Goal: Transaction & Acquisition: Purchase product/service

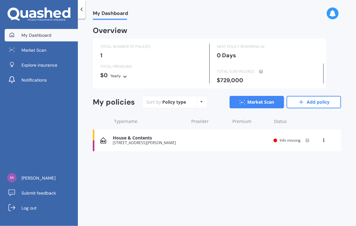
click at [14, 36] on icon at bounding box center [11, 34] width 5 height 5
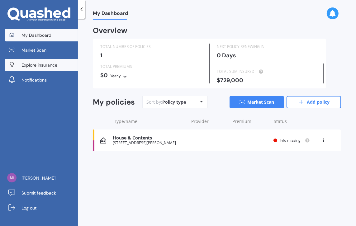
click at [51, 64] on span "Explore insurance" at bounding box center [40, 65] width 36 height 6
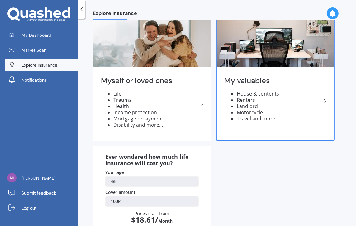
scroll to position [26, 0]
click at [324, 102] on icon at bounding box center [325, 100] width 7 height 7
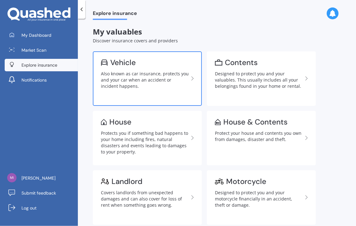
click at [129, 76] on div "Also known as car insurance, protects you and your car when an accident or inci…" at bounding box center [145, 80] width 88 height 19
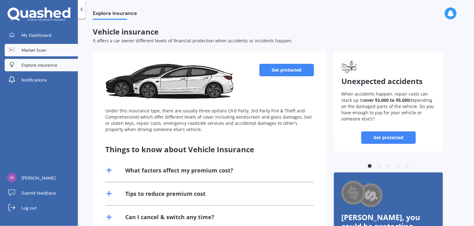
click at [33, 52] on span "Market Scan" at bounding box center [34, 50] width 25 height 6
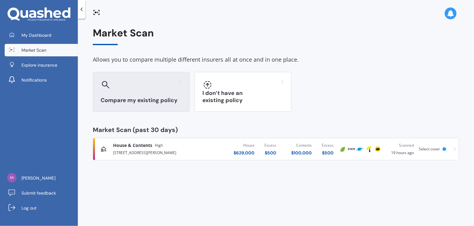
click at [148, 94] on div "Compare my existing policy" at bounding box center [141, 92] width 97 height 40
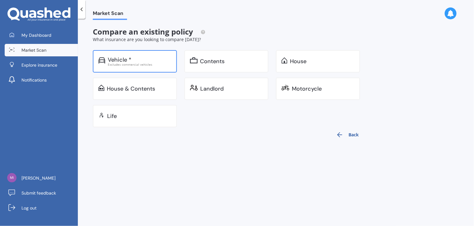
click at [140, 60] on div "Vehicle *" at bounding box center [140, 60] width 64 height 6
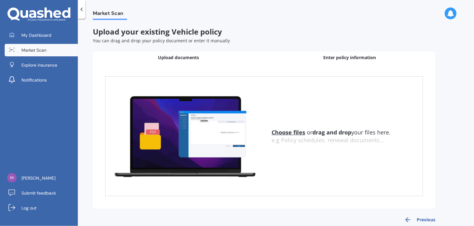
click at [356, 61] on div "Enter policy information" at bounding box center [349, 57] width 171 height 12
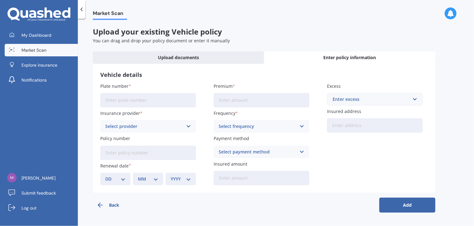
click at [148, 100] on input "Plate number" at bounding box center [148, 100] width 96 height 14
type input "DORUS"
click at [239, 97] on input "Premium" at bounding box center [262, 100] width 96 height 14
type input "$2.00"
type input "$76.67"
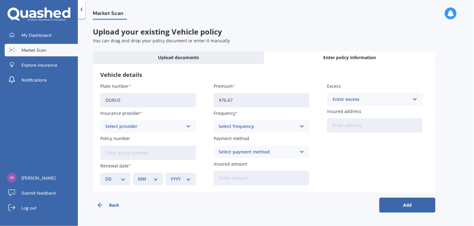
click at [355, 99] on div "Enter excess" at bounding box center [371, 99] width 77 height 7
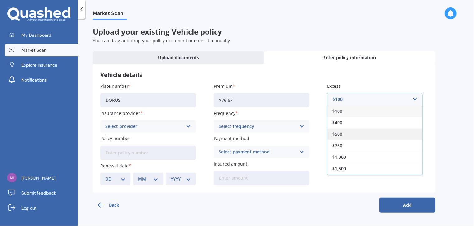
click at [356, 138] on div "$500" at bounding box center [375, 134] width 95 height 12
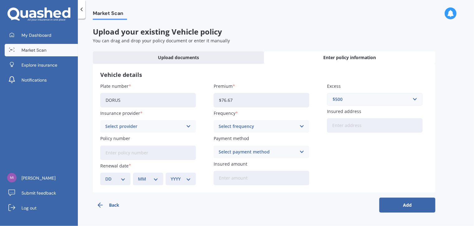
click at [188, 127] on icon at bounding box center [188, 126] width 5 height 7
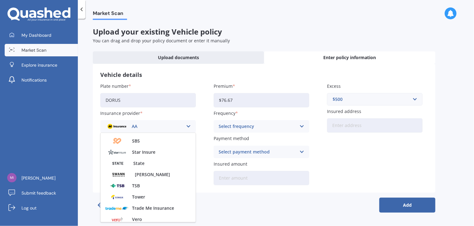
scroll to position [248, 0]
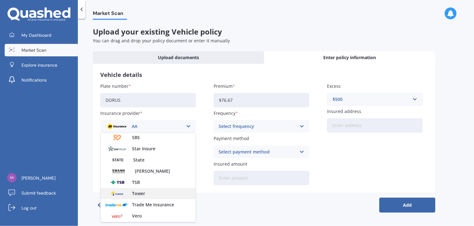
click at [148, 196] on div "Tower" at bounding box center [148, 193] width 95 height 11
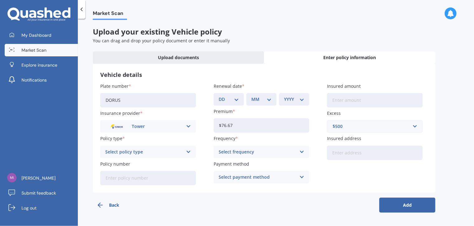
click at [189, 151] on icon at bounding box center [188, 152] width 5 height 7
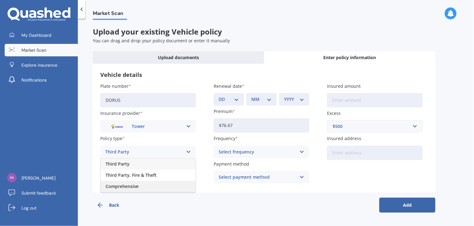
click at [167, 183] on div "Comprehensive" at bounding box center [148, 186] width 95 height 11
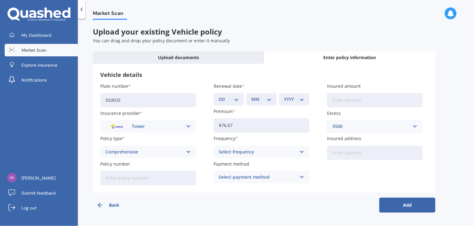
click at [301, 152] on icon at bounding box center [302, 152] width 5 height 7
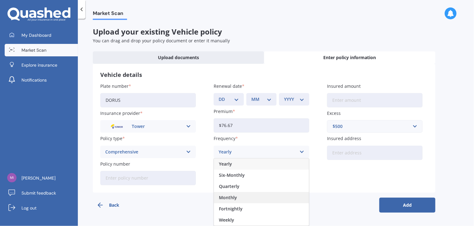
click at [278, 198] on div "Monthly" at bounding box center [261, 197] width 95 height 11
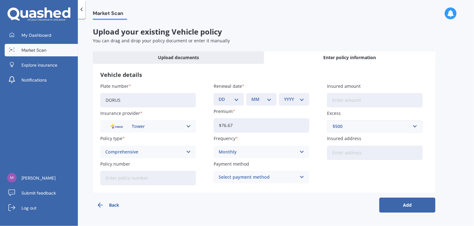
click at [342, 152] on input "Insured address" at bounding box center [375, 153] width 96 height 14
type input "[STREET_ADDRESS][PERSON_NAME]"
click at [135, 177] on input "Policy number" at bounding box center [148, 178] width 96 height 14
type input "P00007233765"
click at [303, 178] on icon at bounding box center [302, 177] width 5 height 7
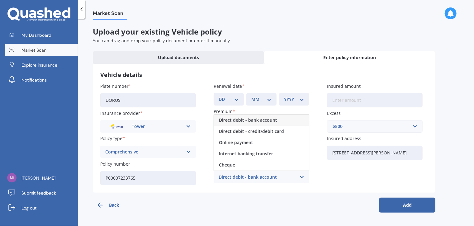
click at [268, 121] on span "Direct debit - bank account" at bounding box center [248, 120] width 58 height 4
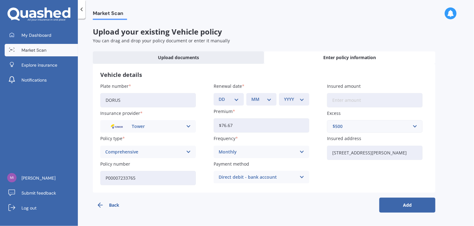
click at [356, 204] on button "Add" at bounding box center [408, 205] width 56 height 15
click at [216, 99] on icon at bounding box center [216, 99] width 4 height 6
click at [240, 100] on select "DD 01 02 03 04 05 06 07 08 09 10 11 12 13 14 15 16 17 18 19 20 21 22 23 24 25 2…" at bounding box center [233, 99] width 18 height 7
select select "11"
click at [224, 96] on select "DD 01 02 03 04 05 06 07 08 09 10 11 12 13 14 15 16 17 18 19 20 21 22 23 24 25 2…" at bounding box center [233, 99] width 18 height 7
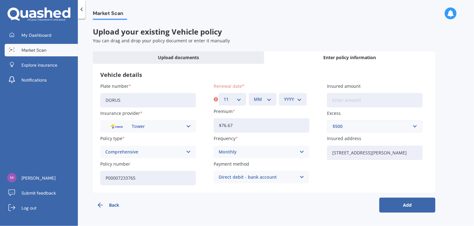
click at [269, 101] on select "MM 01 02 03 04 05 06 07 08 09 10 11 12" at bounding box center [263, 99] width 18 height 7
select select "06"
click at [254, 96] on select "MM 01 02 03 04 05 06 07 08 09 10 11 12" at bounding box center [263, 99] width 18 height 7
click at [299, 98] on select "YYYY 2027 2026 2025 2024 2023 2022 2021 2020 2019 2018 2017 2016 2015 2014 2013…" at bounding box center [293, 99] width 18 height 7
select select "2026"
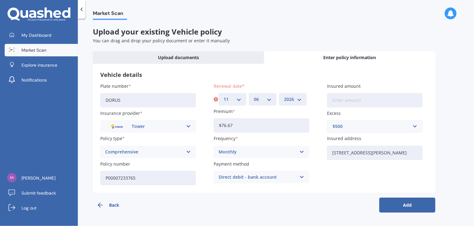
click at [284, 96] on select "YYYY 2027 2026 2025 2024 2023 2022 2021 2020 2019 2018 2017 2016 2015 2014 2013…" at bounding box center [293, 99] width 18 height 7
click at [356, 203] on button "Add" at bounding box center [408, 205] width 56 height 15
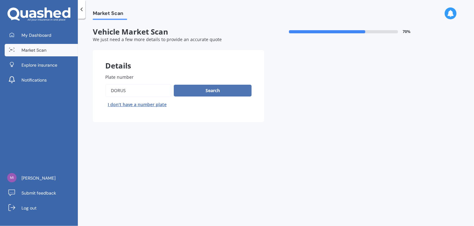
click at [213, 91] on button "Search" at bounding box center [213, 91] width 78 height 12
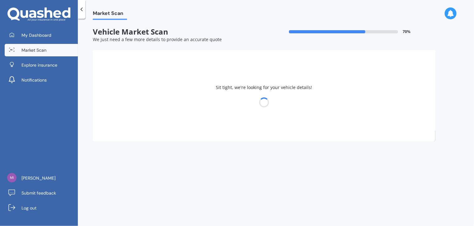
select select "MAZDA"
select select "12"
select select "1978"
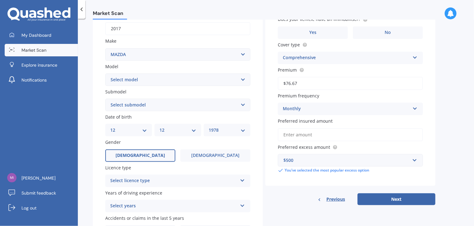
scroll to position [100, 0]
click at [313, 134] on input "Preferred insured amount" at bounding box center [350, 134] width 145 height 13
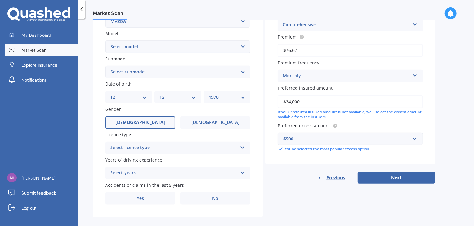
scroll to position [135, 0]
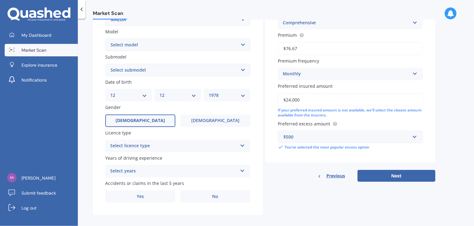
type input "$24,000"
click at [244, 146] on icon at bounding box center [242, 144] width 5 height 4
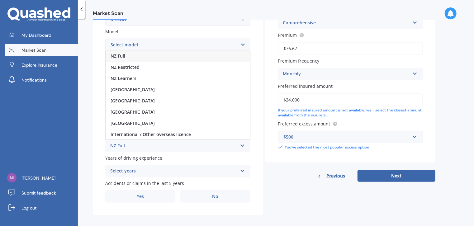
click at [208, 56] on div "NZ Full" at bounding box center [178, 55] width 145 height 11
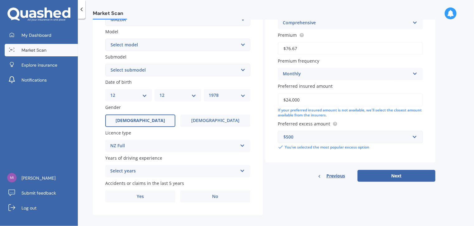
click at [242, 171] on icon at bounding box center [242, 170] width 5 height 4
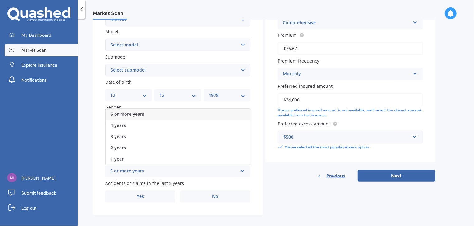
click at [207, 113] on div "5 or more years" at bounding box center [178, 114] width 145 height 11
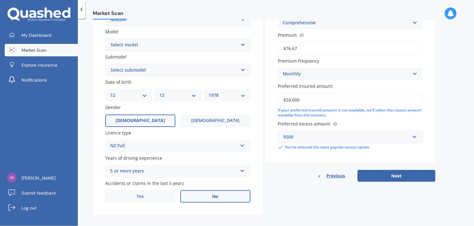
click at [204, 197] on label "No" at bounding box center [215, 196] width 70 height 12
click at [0, 0] on input "No" at bounding box center [0, 0] width 0 height 0
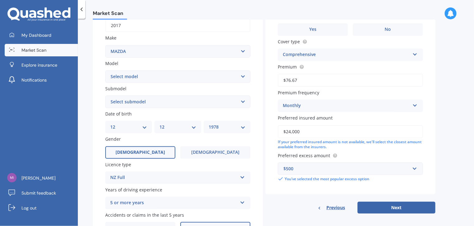
scroll to position [103, 0]
click at [145, 126] on select "DD 01 02 03 04 05 06 07 08 09 10 11 12 13 14 15 16 17 18 19 20 21 22 23 24 25 2…" at bounding box center [128, 127] width 37 height 7
select select "06"
click at [110, 124] on select "DD 01 02 03 04 05 06 07 08 09 10 11 12 13 14 15 16 17 18 19 20 21 22 23 24 25 2…" at bounding box center [128, 127] width 37 height 7
click at [192, 129] on select "MM 01 02 03 04 05 06 07 08 09 10 11 12" at bounding box center [178, 127] width 37 height 7
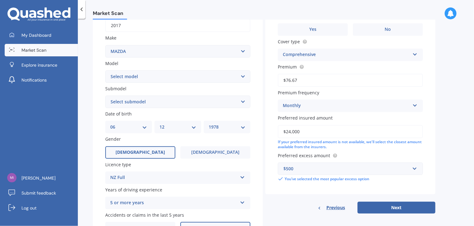
select select "02"
click at [160, 124] on select "MM 01 02 03 04 05 06 07 08 09 10 11 12" at bounding box center [178, 127] width 37 height 7
click at [243, 129] on select "YYYY 2025 2024 2023 2022 2021 2020 2019 2018 2017 2016 2015 2014 2013 2012 2011…" at bounding box center [227, 127] width 37 height 7
select select "1973"
click at [209, 124] on select "YYYY 2025 2024 2023 2022 2021 2020 2019 2018 2017 2016 2015 2014 2013 2012 2011…" at bounding box center [227, 127] width 37 height 7
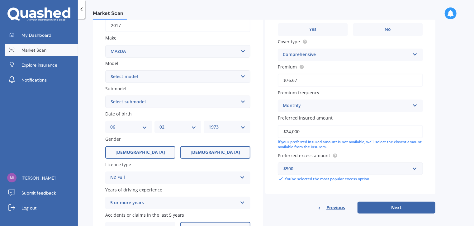
click at [223, 150] on span "[DEMOGRAPHIC_DATA]" at bounding box center [216, 152] width 50 height 5
click at [0, 0] on input "[DEMOGRAPHIC_DATA]" at bounding box center [0, 0] width 0 height 0
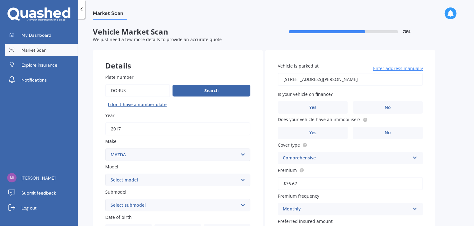
scroll to position [0, 0]
click at [319, 105] on label "Yes" at bounding box center [313, 107] width 70 height 12
click at [0, 0] on input "Yes" at bounding box center [0, 0] width 0 height 0
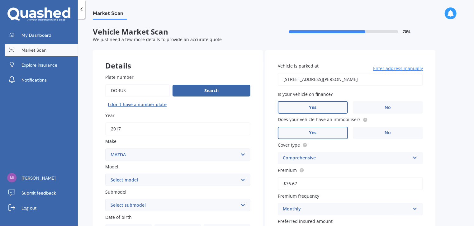
click at [325, 133] on label "Yes" at bounding box center [313, 133] width 70 height 12
click at [0, 0] on input "Yes" at bounding box center [0, 0] width 0 height 0
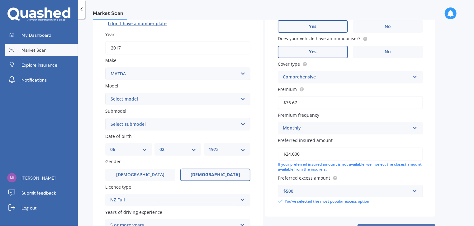
scroll to position [141, 0]
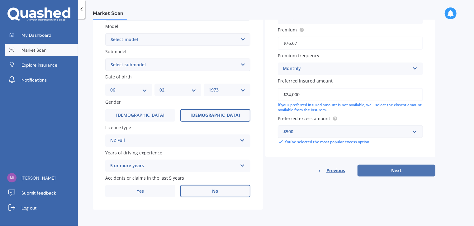
click at [356, 169] on button "Next" at bounding box center [397, 171] width 78 height 12
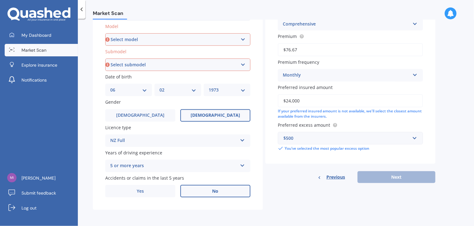
click at [356, 169] on div "Vehicle is parked at [STREET_ADDRESS][PERSON_NAME] Enter address manually Selec…" at bounding box center [351, 47] width 170 height 274
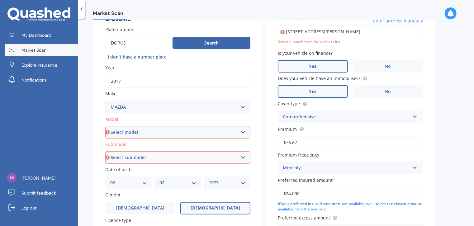
scroll to position [50, 0]
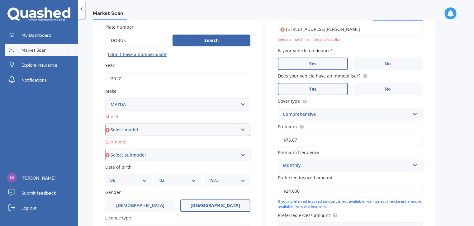
click at [243, 131] on select "Select model 121 2 3 323 323 / Familia 6 626 929 Atenza Autozam Axela AZ3 B2000…" at bounding box center [177, 130] width 145 height 12
select select "CX3"
click at [105, 124] on select "Select model 121 2 3 323 323 / Familia 6 626 929 Atenza Autozam Axela AZ3 B2000…" at bounding box center [177, 130] width 145 height 12
click at [242, 156] on select "Select submodel (All other) AWD 1.5L GSX diesel AWD 1.5L limited diesel AWD 2.0…" at bounding box center [177, 155] width 145 height 12
select select "AWD 2.0L GSX PETROL"
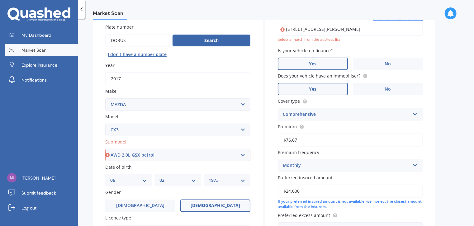
click at [105, 149] on select "Select submodel (All other) AWD 1.5L GSX diesel AWD 1.5L limited diesel AWD 2.0…" at bounding box center [177, 155] width 145 height 12
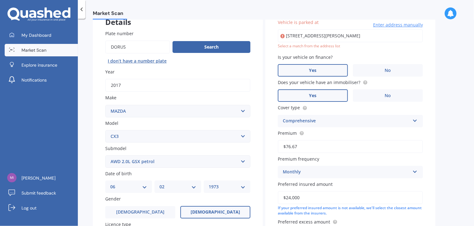
scroll to position [42, 0]
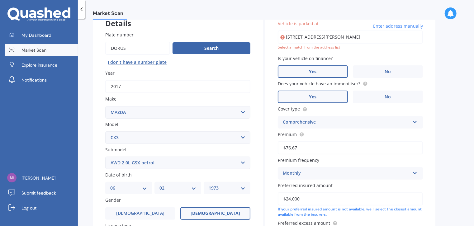
type input "[STREET_ADDRESS][PERSON_NAME]"
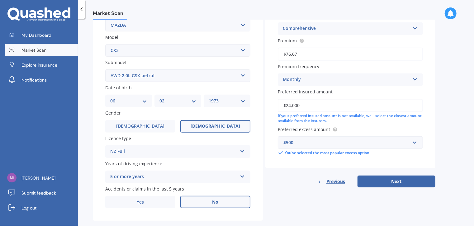
scroll to position [141, 0]
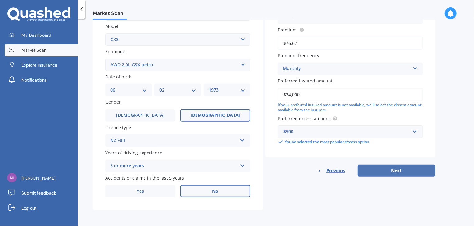
click at [356, 172] on button "Next" at bounding box center [397, 171] width 78 height 12
select select "06"
select select "02"
select select "1973"
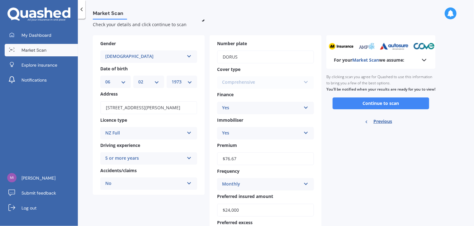
scroll to position [0, 0]
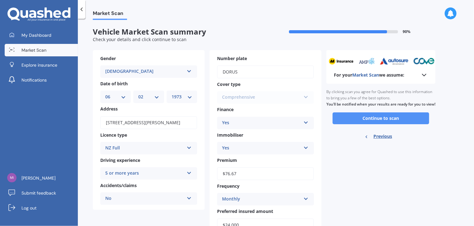
click at [356, 124] on button "Continue to scan" at bounding box center [381, 119] width 97 height 12
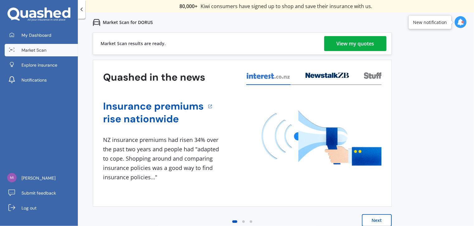
click at [354, 45] on div "View my quotes" at bounding box center [356, 43] width 38 height 15
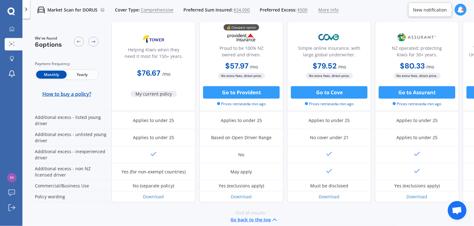
scroll to position [338, 0]
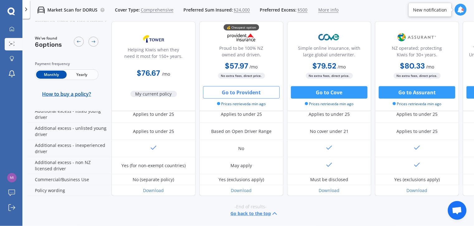
click at [248, 91] on button "Go to Provident" at bounding box center [241, 92] width 77 height 12
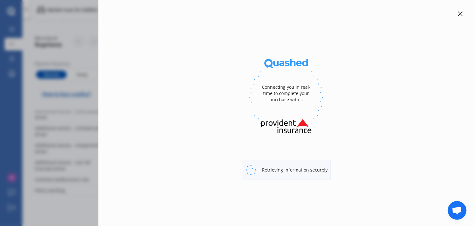
select select "full"
select select "[STREET_ADDRESS][PERSON_NAME]"
select select "MAZDA"
select select "CX3"
select select "NO"
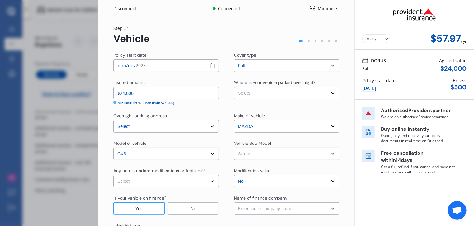
select select "Monthly"
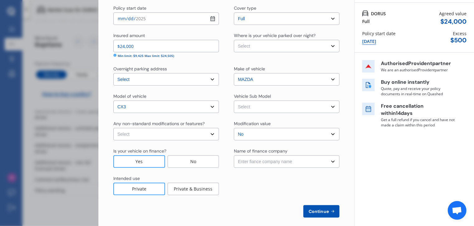
scroll to position [47, 0]
